Goal: Transaction & Acquisition: Purchase product/service

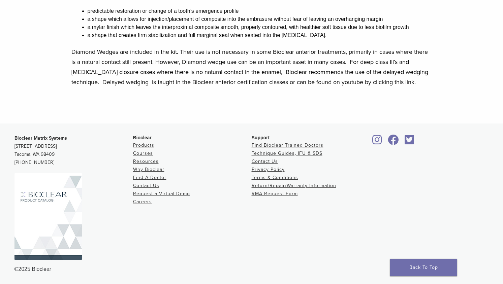
scroll to position [162, 0]
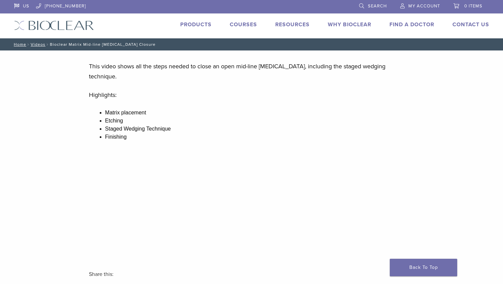
click at [199, 20] on div "US [PHONE_NUMBER] Search My Account 0 items Cart No products in the cart. Back …" at bounding box center [251, 19] width 485 height 38
click at [198, 23] on link "Products" at bounding box center [195, 24] width 31 height 7
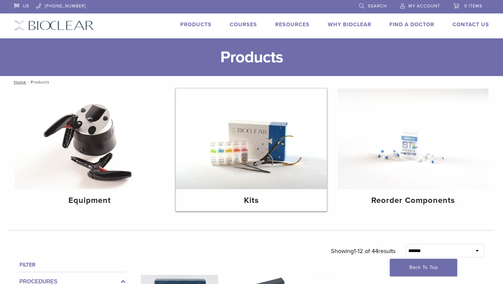
click at [238, 152] on img at bounding box center [251, 139] width 151 height 101
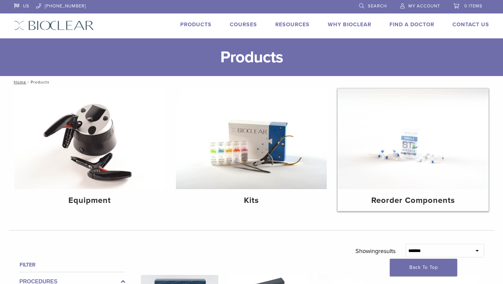
click at [381, 126] on img at bounding box center [413, 139] width 151 height 101
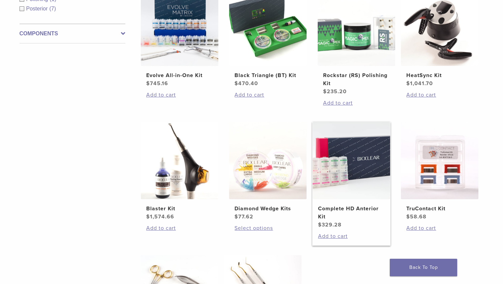
scroll to position [225, 0]
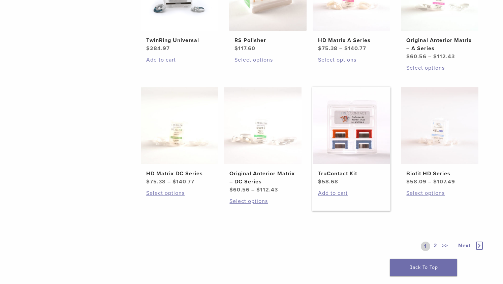
scroll to position [393, 0]
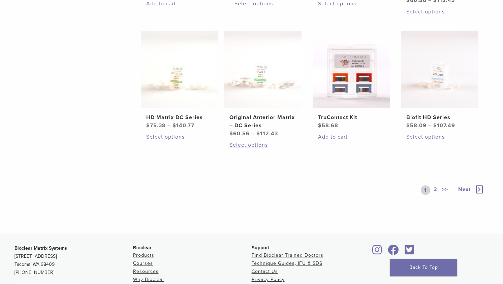
click at [480, 190] on icon at bounding box center [479, 190] width 7 height 8
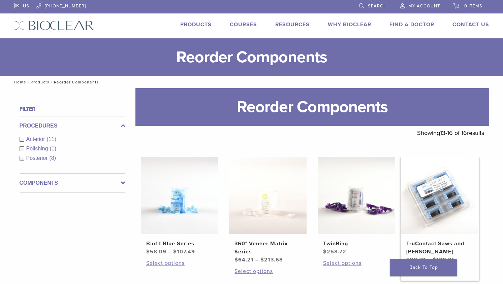
scroll to position [112, 0]
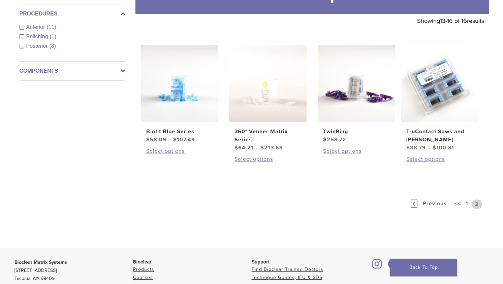
click at [466, 203] on link "1" at bounding box center [466, 204] width 5 height 9
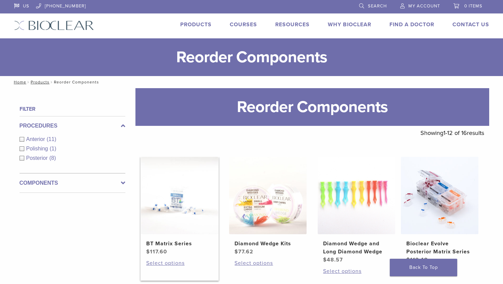
click at [188, 190] on img at bounding box center [179, 195] width 77 height 77
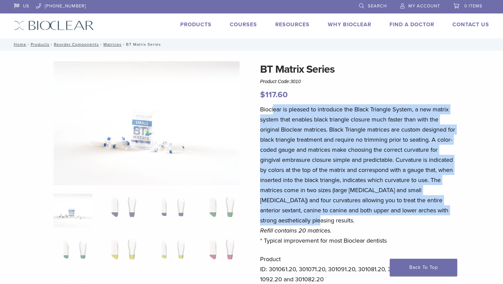
drag, startPoint x: 274, startPoint y: 111, endPoint x: 449, endPoint y: 223, distance: 207.7
click at [449, 223] on p "Bioclear is pleased to introduce the Black Triangle System, a new matrix system…" at bounding box center [359, 174] width 198 height 141
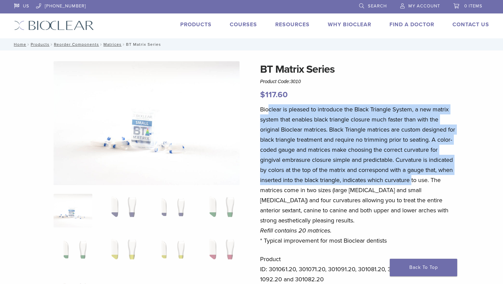
drag, startPoint x: 269, startPoint y: 109, endPoint x: 413, endPoint y: 184, distance: 162.7
click at [413, 184] on p "Bioclear is pleased to introduce the Black Triangle System, a new matrix system…" at bounding box center [359, 174] width 198 height 141
click at [414, 184] on p "Bioclear is pleased to introduce the Black Triangle System, a new matrix system…" at bounding box center [359, 174] width 198 height 141
click at [342, 181] on p "Bioclear is pleased to introduce the Black Triangle System, a new matrix system…" at bounding box center [359, 174] width 198 height 141
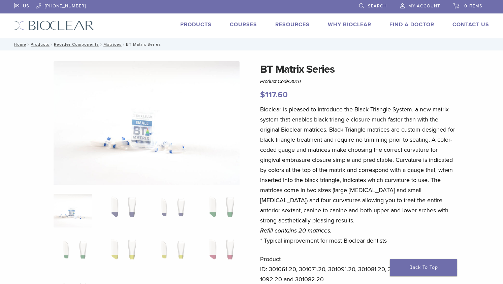
click at [369, 196] on p "Bioclear is pleased to introduce the Black Triangle System, a new matrix system…" at bounding box center [359, 174] width 198 height 141
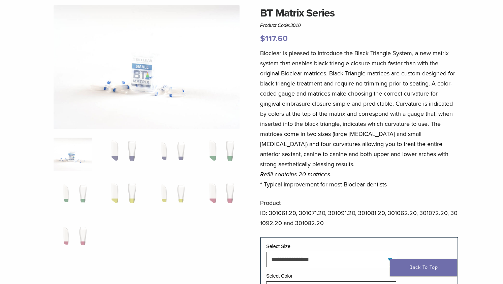
scroll to position [112, 0]
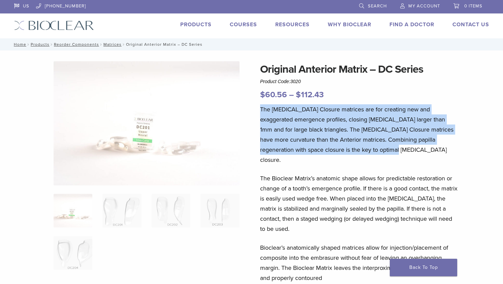
drag, startPoint x: 262, startPoint y: 111, endPoint x: 365, endPoint y: 150, distance: 110.6
click at [365, 150] on p "The [MEDICAL_DATA] Closure matrices are for creating new and exaggerated emerge…" at bounding box center [359, 134] width 198 height 61
drag, startPoint x: 355, startPoint y: 152, endPoint x: 380, endPoint y: 95, distance: 62.3
click at [380, 95] on div "Original Anterior Matrix – DC Series Product Code: 3020 $ 60.56 – $ 112.43 Pric…" at bounding box center [359, 262] width 198 height 402
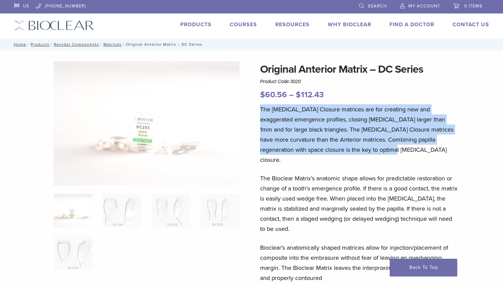
click at [380, 95] on p "$ 60.56 – $ 112.43 Price range: $60.56 through $112.43" at bounding box center [359, 95] width 198 height 12
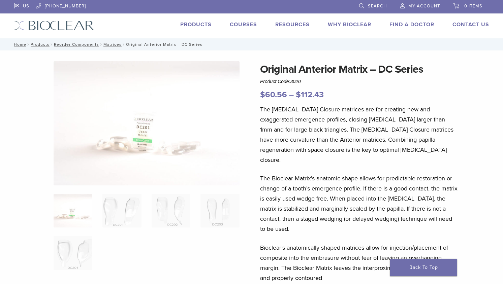
scroll to position [56, 0]
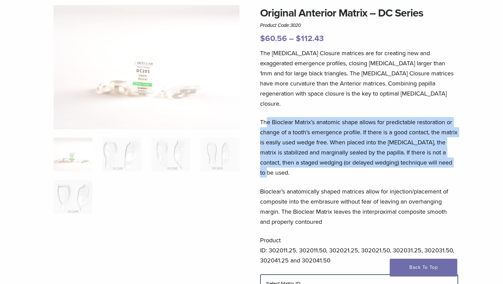
drag, startPoint x: 273, startPoint y: 114, endPoint x: 340, endPoint y: 162, distance: 82.3
click at [340, 162] on p "The Bioclear Matrix’s anatomic shape allows for predictable restoration or chan…" at bounding box center [359, 147] width 198 height 61
drag, startPoint x: 261, startPoint y: 112, endPoint x: 356, endPoint y: 166, distance: 109.4
click at [356, 166] on p "The Bioclear Matrix’s anatomic shape allows for predictable restoration or chan…" at bounding box center [359, 147] width 198 height 61
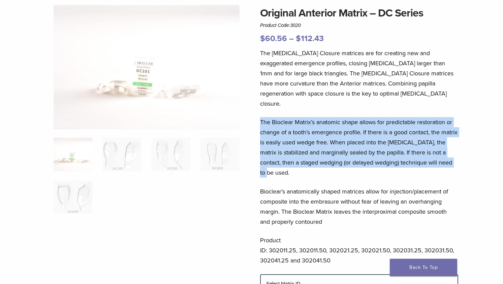
click at [356, 166] on p "The Bioclear Matrix’s anatomic shape allows for predictable restoration or chan…" at bounding box center [359, 147] width 198 height 61
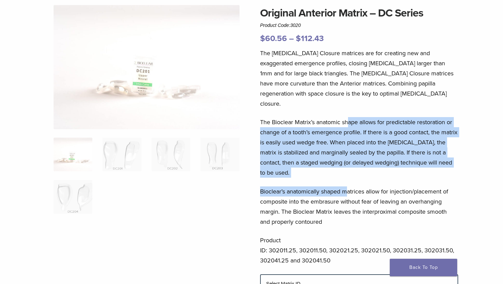
drag, startPoint x: 349, startPoint y: 169, endPoint x: 350, endPoint y: 107, distance: 62.7
click at [350, 107] on div "The [MEDICAL_DATA] Closure matrices are for creating new and exaggerated emerge…" at bounding box center [359, 161] width 198 height 226
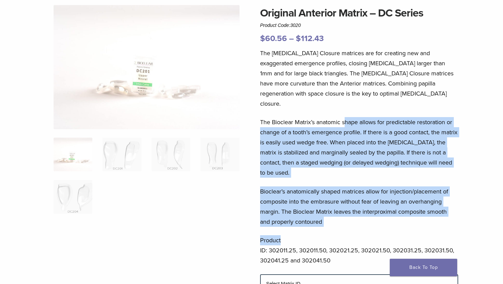
drag, startPoint x: 345, startPoint y: 107, endPoint x: 398, endPoint y: 219, distance: 124.0
click at [398, 219] on div "The [MEDICAL_DATA] Closure matrices are for creating new and exaggerated emerge…" at bounding box center [359, 161] width 198 height 226
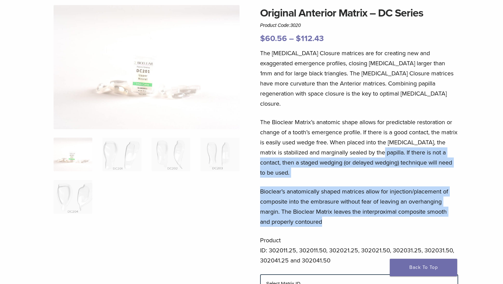
drag, startPoint x: 389, startPoint y: 213, endPoint x: 386, endPoint y: 133, distance: 79.9
click at [386, 134] on div "The [MEDICAL_DATA] Closure matrices are for creating new and exaggerated emerge…" at bounding box center [359, 161] width 198 height 226
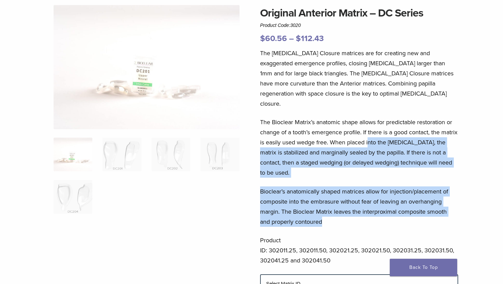
click at [386, 131] on p "The Bioclear Matrix’s anatomic shape allows for predictable restoration or chan…" at bounding box center [359, 147] width 198 height 61
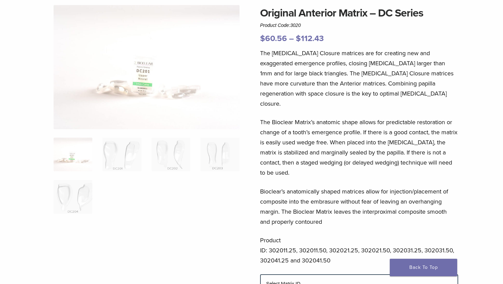
scroll to position [168, 0]
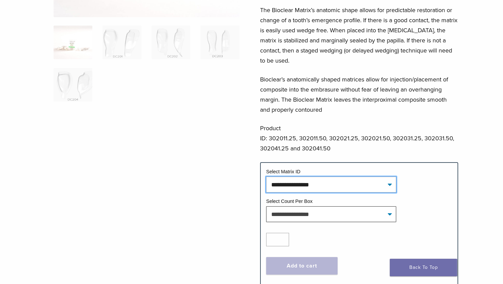
click at [336, 177] on select "**********" at bounding box center [331, 184] width 130 height 15
click at [359, 123] on p "Product ID: 302011.25, 302011.50, 302021.25, 302021.50, 302031.25, 302031.50, 3…" at bounding box center [359, 138] width 198 height 30
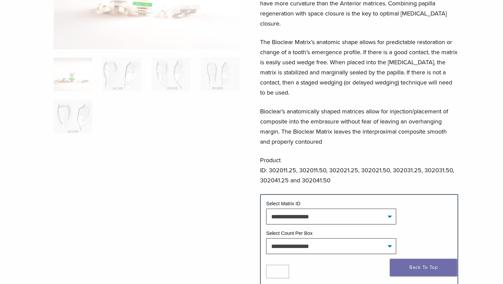
scroll to position [80, 0]
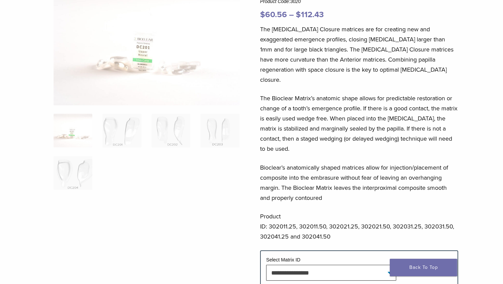
click at [76, 132] on img at bounding box center [73, 131] width 39 height 34
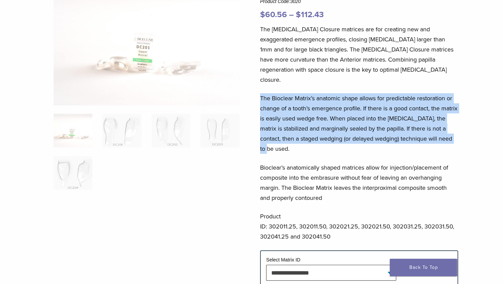
drag, startPoint x: 261, startPoint y: 87, endPoint x: 398, endPoint y: 140, distance: 147.0
click at [398, 140] on p "The Bioclear Matrix’s anatomic shape allows for predictable restoration or chan…" at bounding box center [359, 123] width 198 height 61
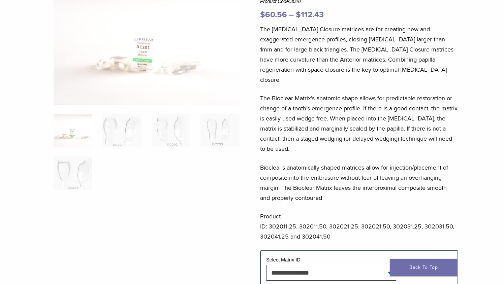
click at [377, 40] on p "The [MEDICAL_DATA] Closure matrices are for creating new and exaggerated emerge…" at bounding box center [359, 54] width 198 height 61
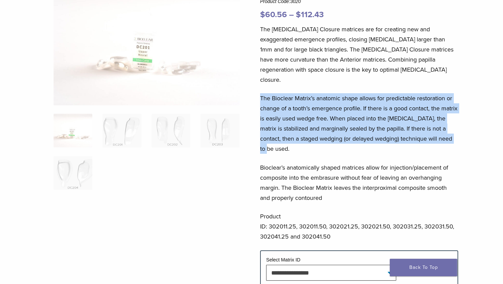
drag, startPoint x: 261, startPoint y: 91, endPoint x: 292, endPoint y: 137, distance: 55.4
click at [292, 137] on p "The Bioclear Matrix’s anatomic shape allows for predictable restoration or chan…" at bounding box center [359, 123] width 198 height 61
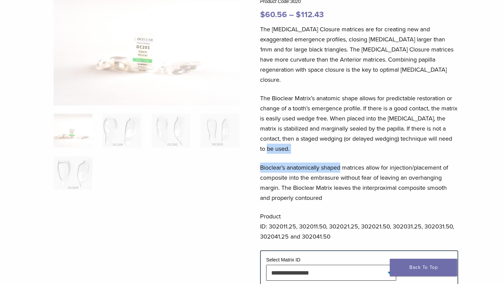
drag, startPoint x: 292, startPoint y: 137, endPoint x: 327, endPoint y: 152, distance: 37.9
click at [327, 153] on div "The [MEDICAL_DATA] Closure matrices are for creating new and exaggerated emerge…" at bounding box center [359, 137] width 198 height 226
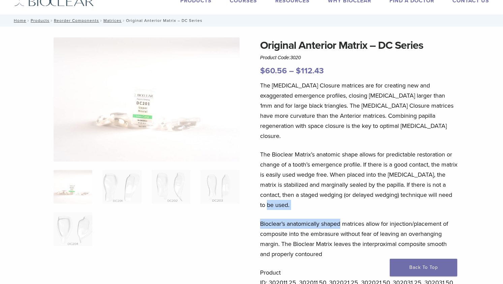
scroll to position [0, 0]
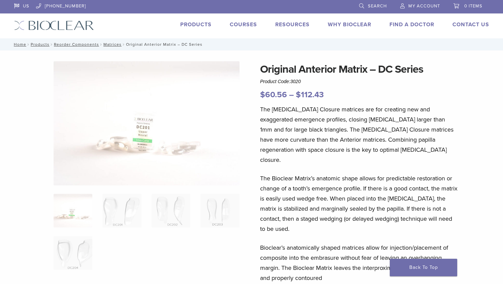
click at [323, 135] on p "The [MEDICAL_DATA] Closure matrices are for creating new and exaggerated emerge…" at bounding box center [359, 134] width 198 height 61
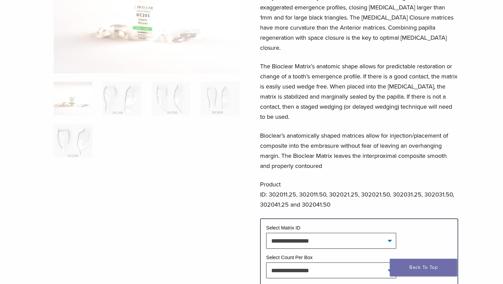
scroll to position [168, 0]
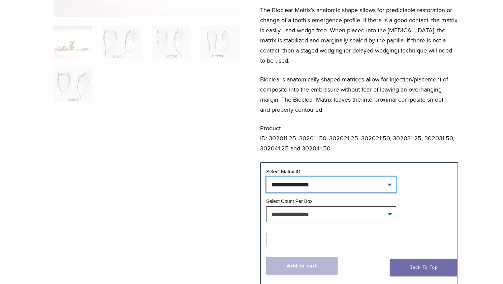
click at [362, 178] on select "**********" at bounding box center [331, 184] width 130 height 15
click at [379, 123] on p "Product ID: 302011.25, 302011.50, 302021.25, 302021.50, 302031.25, 302031.50, 3…" at bounding box center [359, 138] width 198 height 30
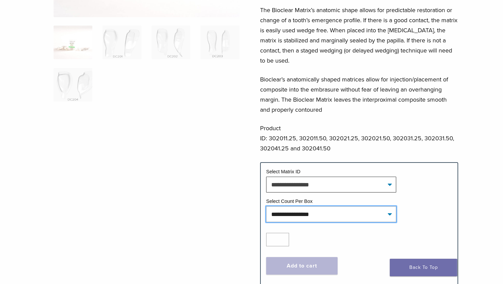
click at [338, 207] on select "**********" at bounding box center [331, 214] width 130 height 15
click at [386, 81] on p "Bioclear’s anatomically shaped matrices allow for injection/placement of compos…" at bounding box center [359, 94] width 198 height 40
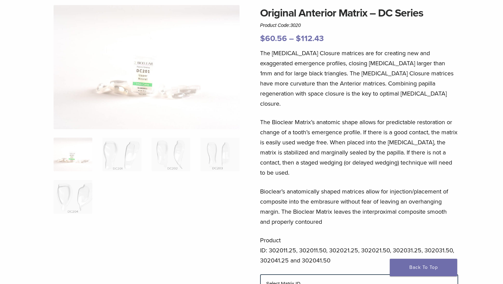
scroll to position [0, 0]
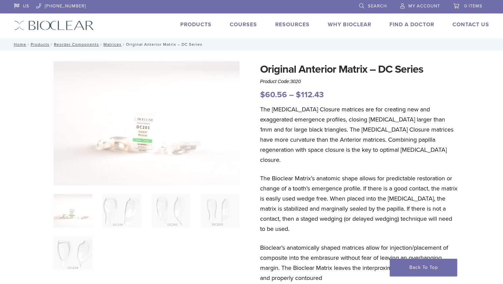
click at [80, 204] on img at bounding box center [73, 211] width 39 height 34
click at [119, 210] on img at bounding box center [121, 211] width 39 height 34
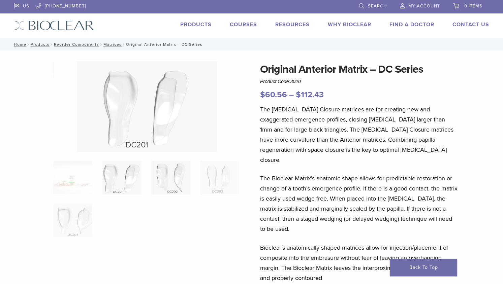
click at [166, 187] on img at bounding box center [171, 178] width 39 height 34
click at [214, 181] on img at bounding box center [219, 178] width 39 height 34
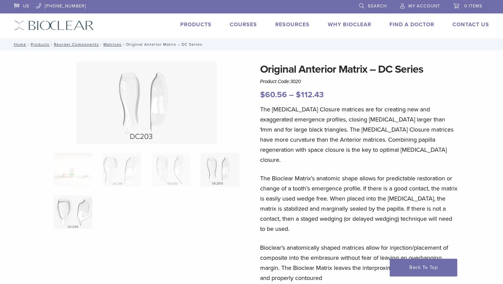
click at [74, 210] on img at bounding box center [73, 212] width 39 height 34
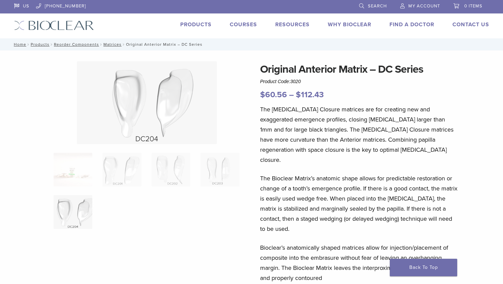
click at [291, 173] on p "The Bioclear Matrix’s anatomic shape allows for predictable restoration or chan…" at bounding box center [359, 203] width 198 height 61
click at [60, 166] on img at bounding box center [73, 170] width 39 height 34
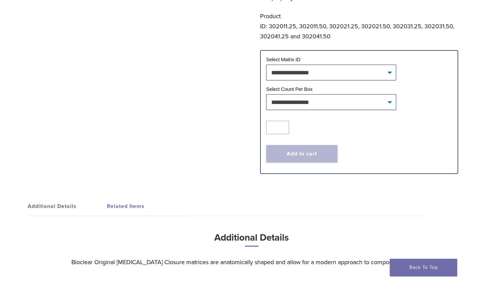
scroll to position [393, 0]
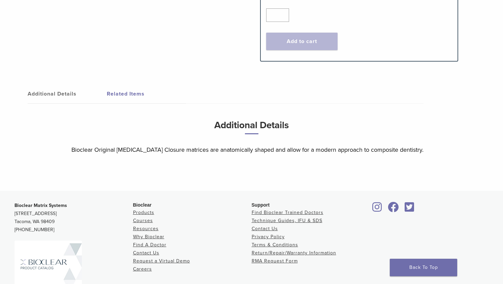
click at [124, 86] on link "Related Items" at bounding box center [146, 94] width 79 height 19
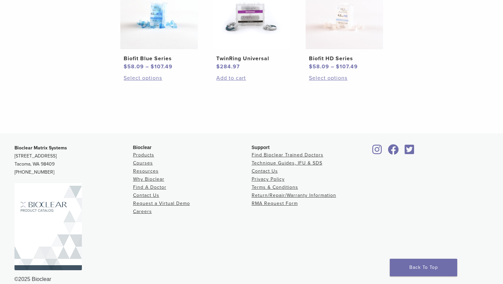
scroll to position [347, 0]
